Goal: Task Accomplishment & Management: Use online tool/utility

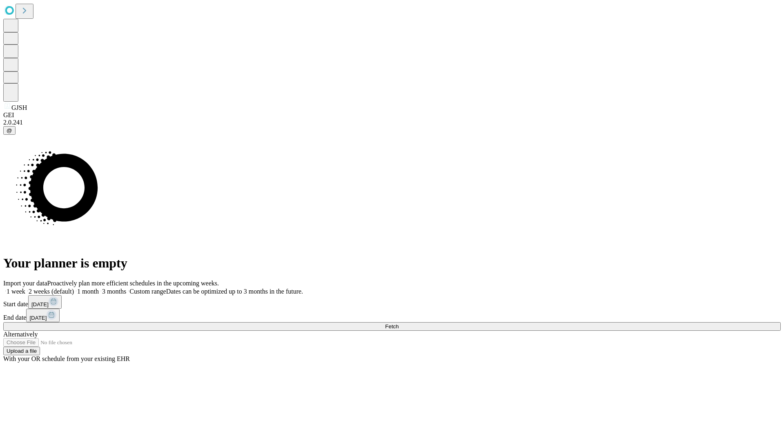
click at [399, 323] on span "Fetch" at bounding box center [391, 326] width 13 height 6
